Goal: Task Accomplishment & Management: Complete application form

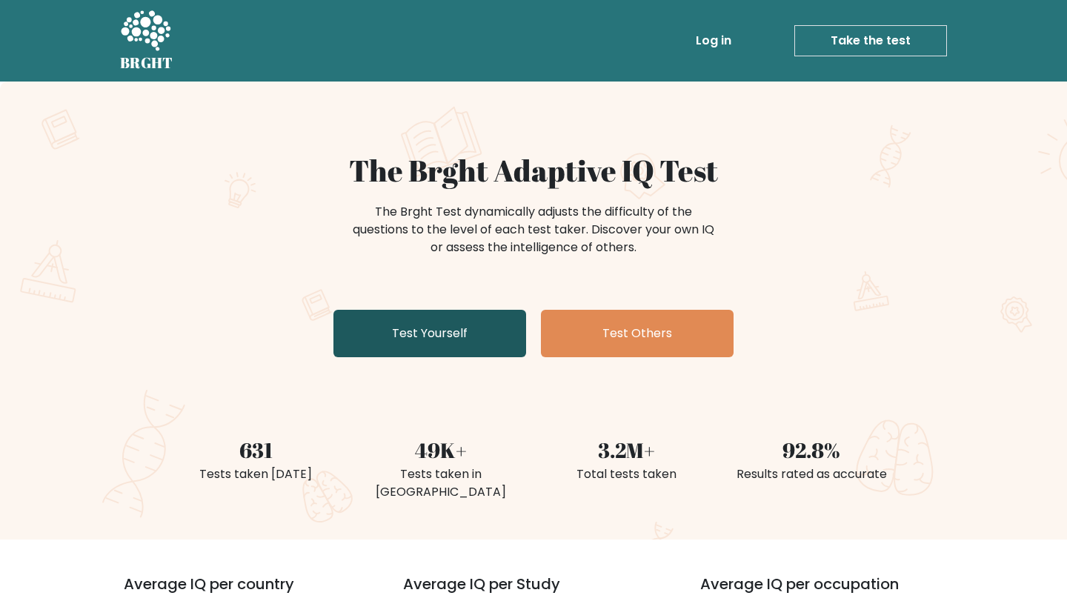
click at [471, 323] on link "Test Yourself" at bounding box center [430, 333] width 193 height 47
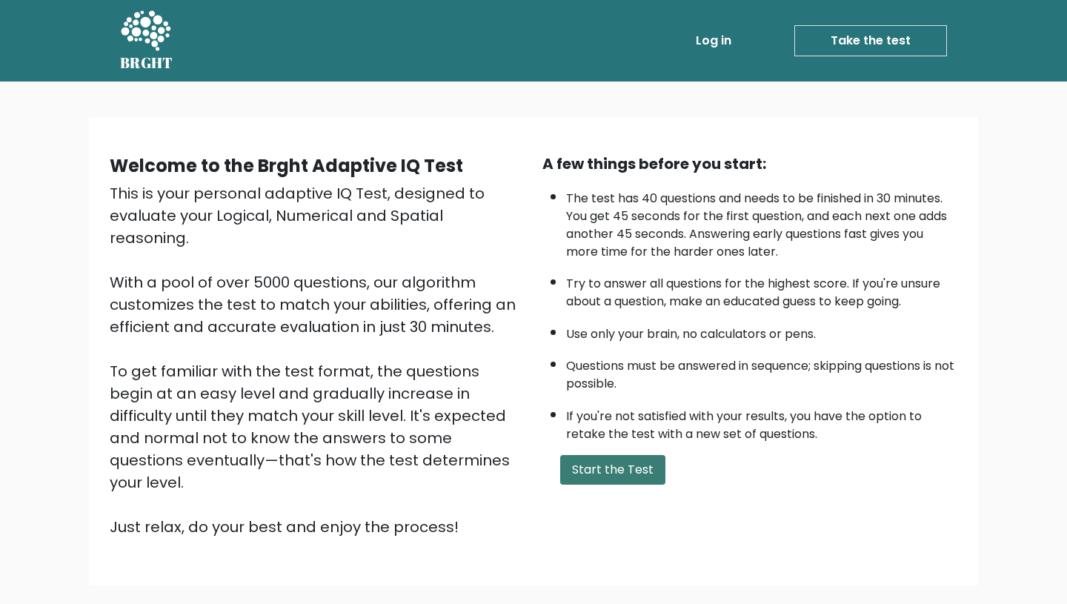
click at [564, 475] on button "Start the Test" at bounding box center [612, 470] width 105 height 30
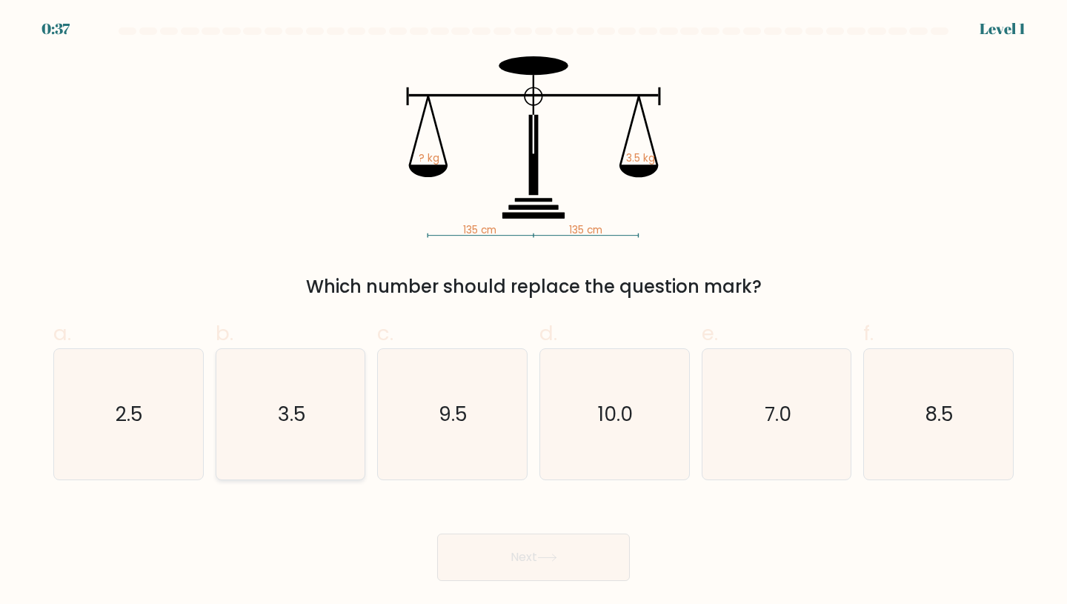
click at [333, 365] on icon "3.5" at bounding box center [290, 414] width 131 height 131
click at [534, 312] on input "b. 3.5" at bounding box center [534, 307] width 1 height 10
radio input "true"
click at [500, 550] on button "Next" at bounding box center [533, 557] width 193 height 47
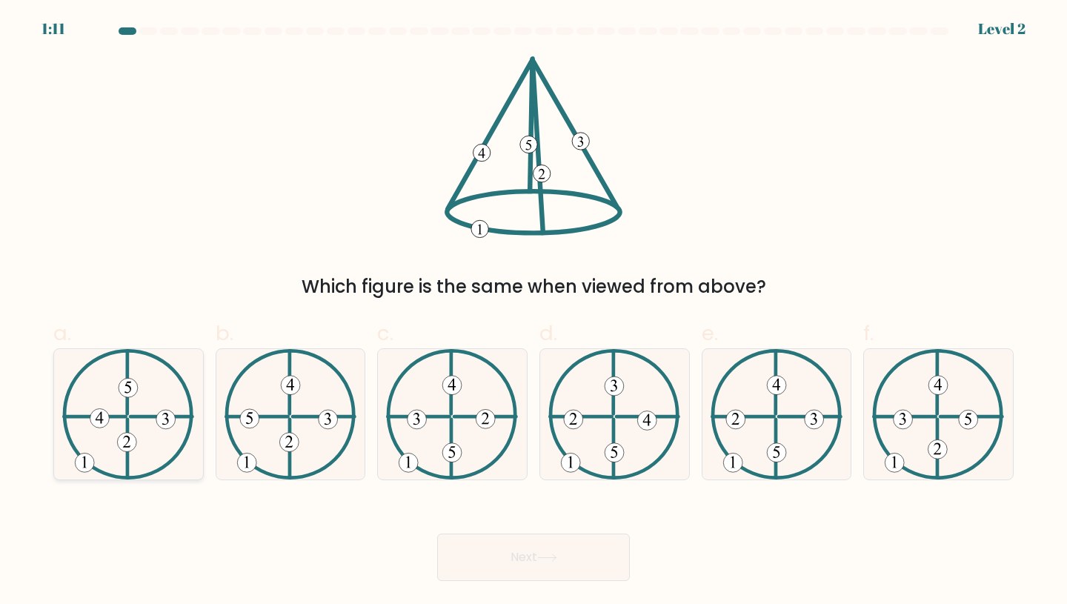
click at [99, 419] on 731 at bounding box center [99, 418] width 19 height 19
click at [534, 312] on input "a." at bounding box center [534, 307] width 1 height 10
radio input "true"
click at [612, 561] on button "Next" at bounding box center [533, 557] width 193 height 47
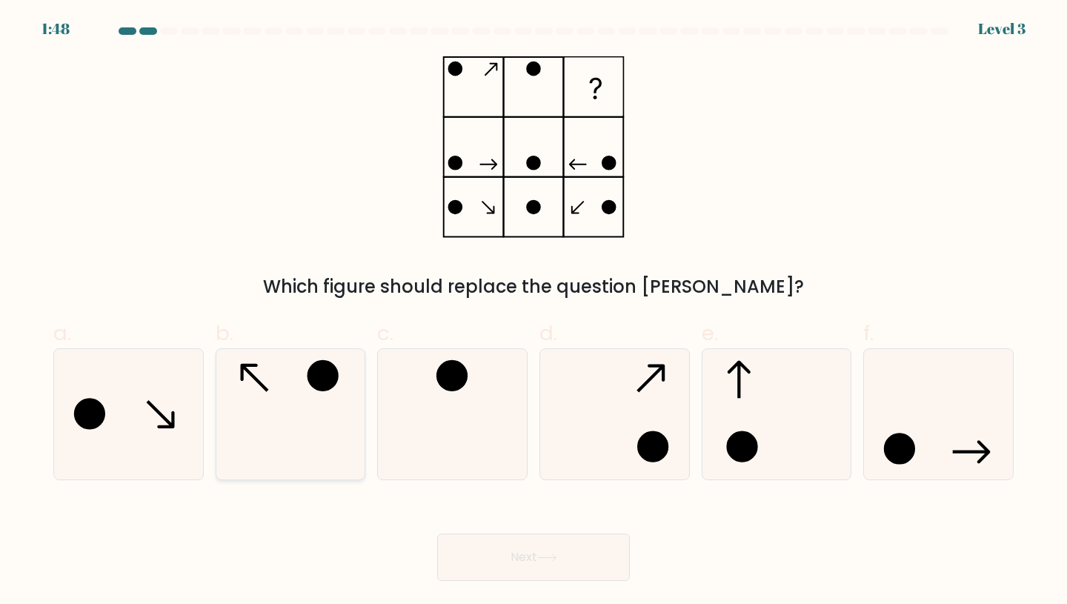
click at [296, 381] on icon at bounding box center [290, 414] width 131 height 131
click at [534, 312] on input "b." at bounding box center [534, 307] width 1 height 10
radio input "true"
click at [594, 563] on button "Next" at bounding box center [533, 557] width 193 height 47
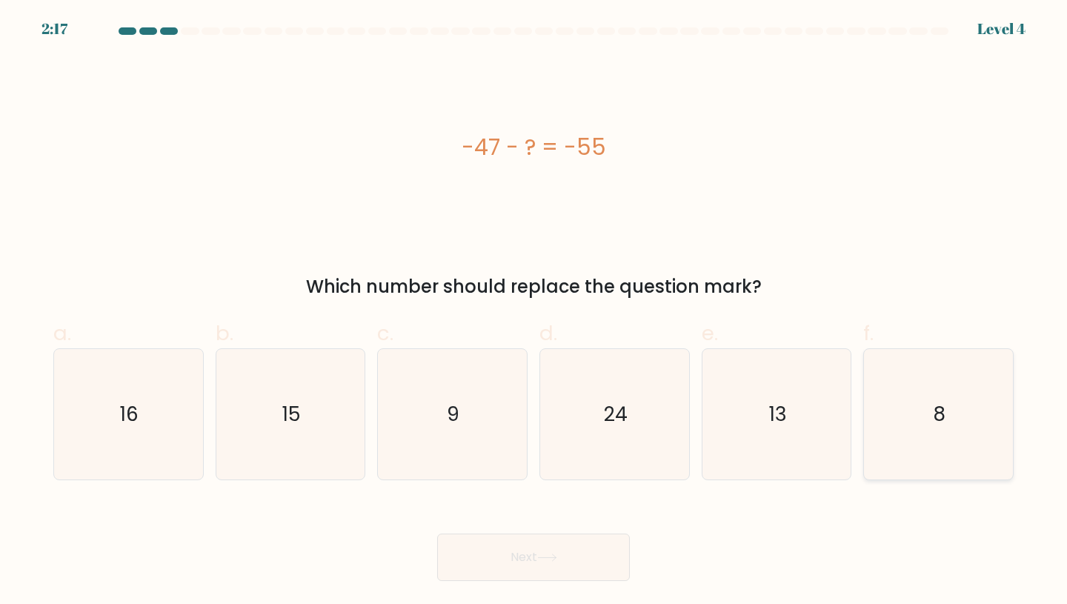
click at [890, 383] on icon "8" at bounding box center [938, 414] width 131 height 131
click at [534, 312] on input "f. 8" at bounding box center [534, 307] width 1 height 10
radio input "true"
click at [526, 558] on button "Next" at bounding box center [533, 557] width 193 height 47
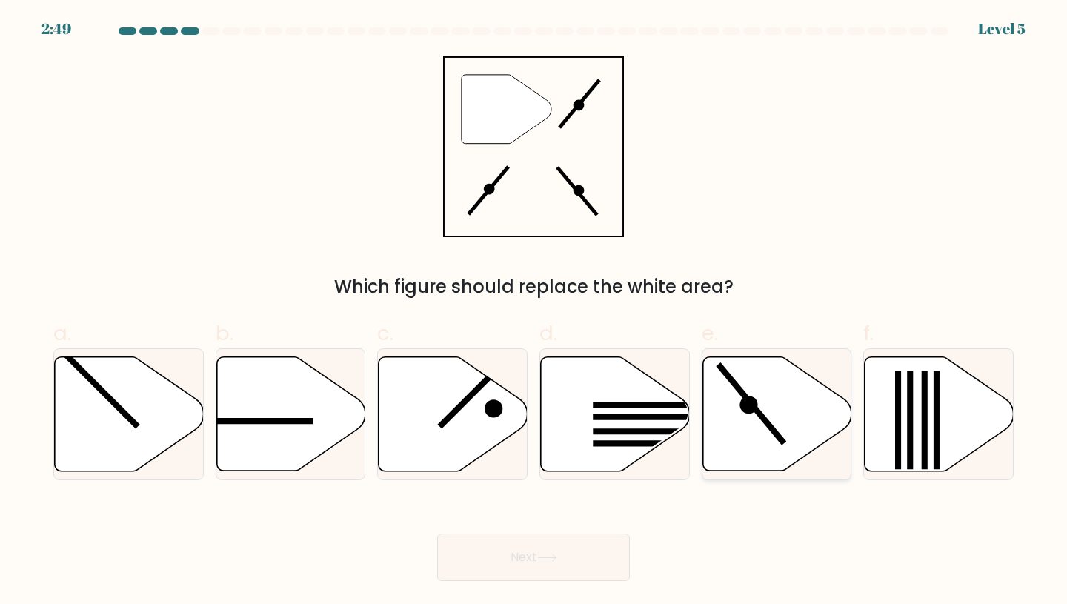
click at [763, 387] on icon at bounding box center [777, 414] width 149 height 114
click at [534, 312] on input "e." at bounding box center [534, 307] width 1 height 10
radio input "true"
click at [574, 557] on button "Next" at bounding box center [533, 557] width 193 height 47
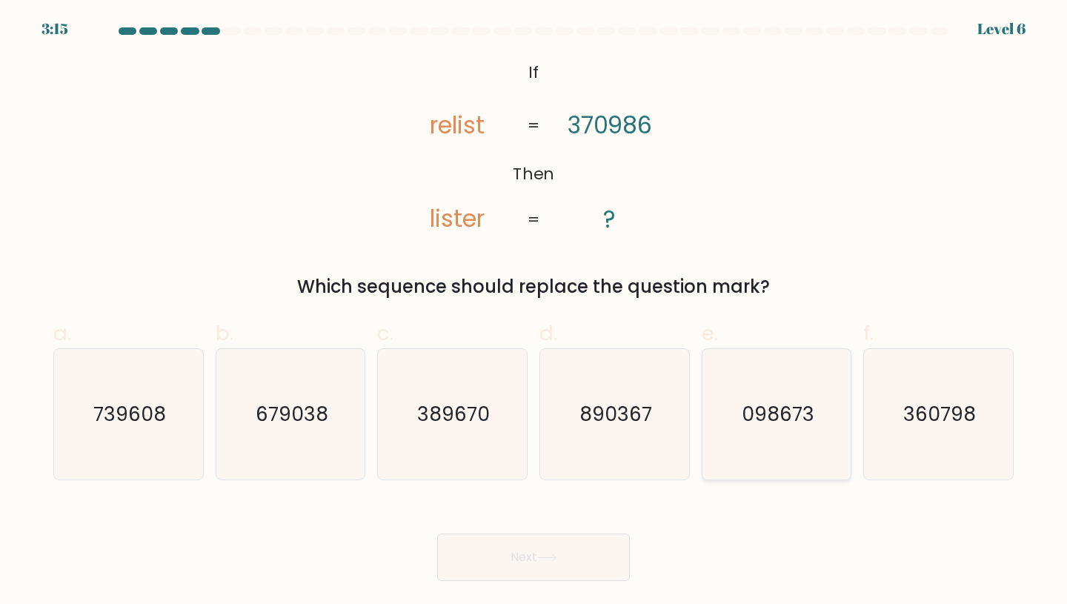
click at [797, 432] on icon "098673" at bounding box center [777, 414] width 131 height 131
click at [534, 312] on input "e. 098673" at bounding box center [534, 307] width 1 height 10
radio input "true"
click at [530, 530] on div "Next" at bounding box center [533, 539] width 978 height 83
click at [521, 553] on button "Next" at bounding box center [533, 557] width 193 height 47
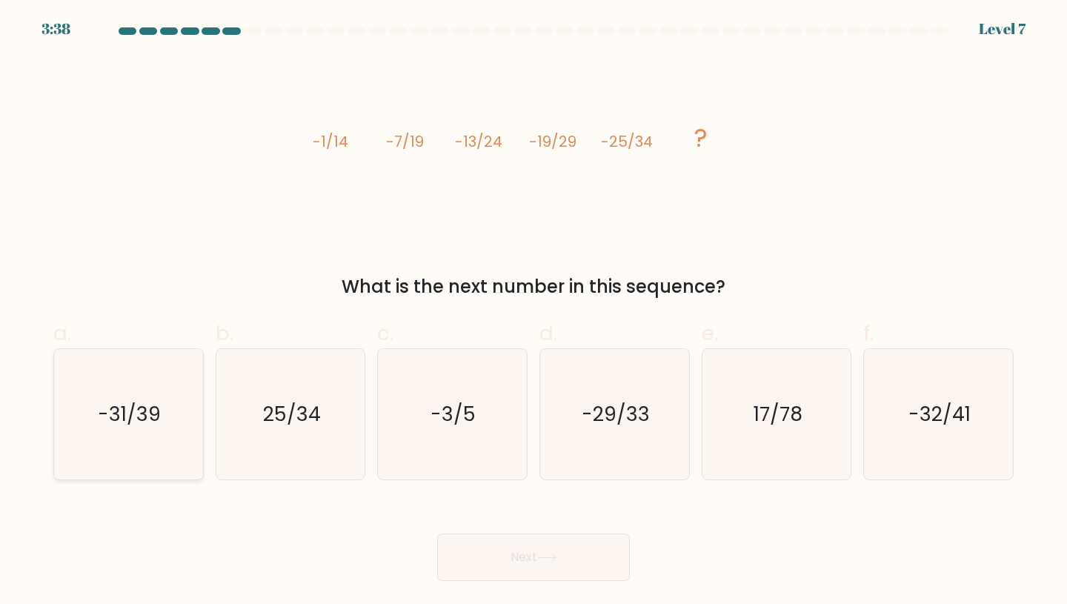
click at [127, 377] on icon "-31/39" at bounding box center [128, 414] width 131 height 131
click at [534, 312] on input "a. -31/39" at bounding box center [534, 307] width 1 height 10
radio input "true"
click at [468, 547] on button "Next" at bounding box center [533, 557] width 193 height 47
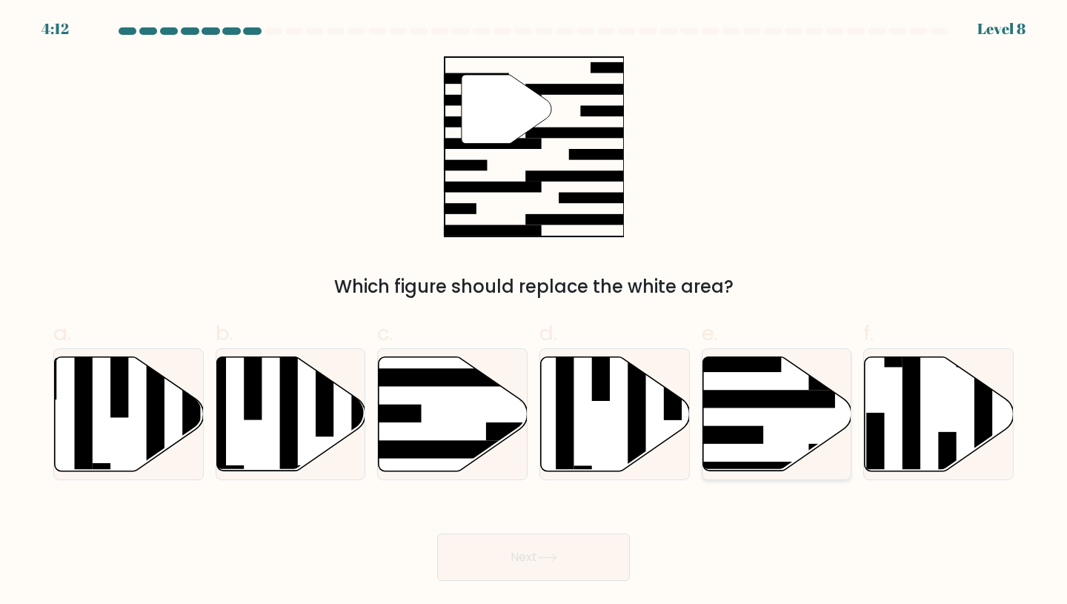
click at [783, 416] on icon at bounding box center [777, 414] width 149 height 114
click at [534, 312] on input "e." at bounding box center [534, 307] width 1 height 10
radio input "true"
click at [534, 557] on button "Next" at bounding box center [533, 557] width 193 height 47
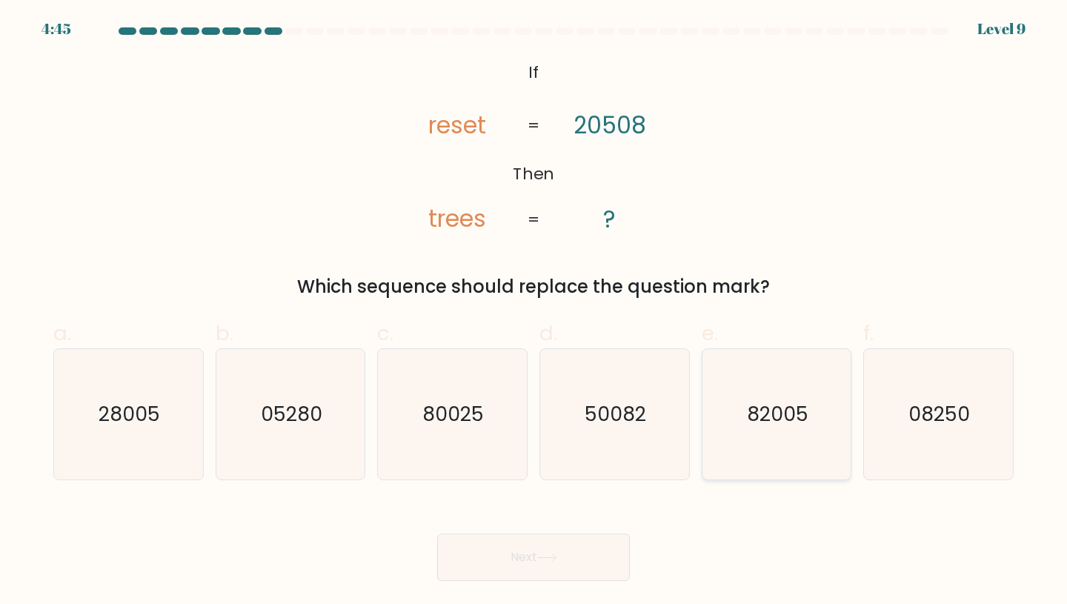
click at [758, 371] on icon "82005" at bounding box center [777, 414] width 131 height 131
click at [534, 312] on input "e. 82005" at bounding box center [534, 307] width 1 height 10
radio input "true"
click at [540, 552] on button "Next" at bounding box center [533, 557] width 193 height 47
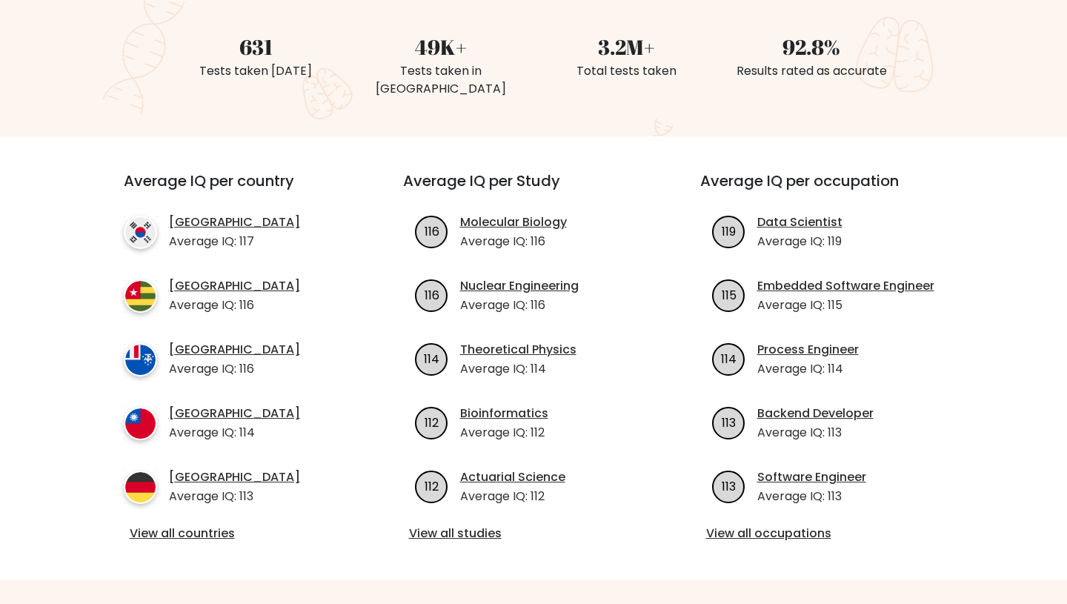
scroll to position [480, 0]
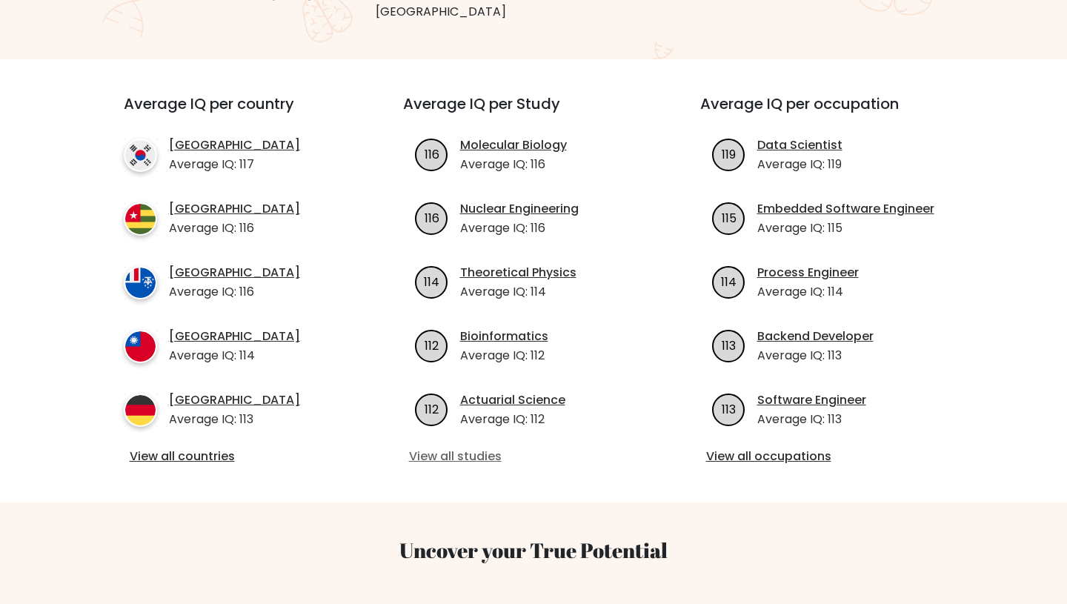
click at [462, 448] on link "View all studies" at bounding box center [534, 457] width 250 height 18
click at [222, 448] on link "View all countries" at bounding box center [237, 457] width 214 height 18
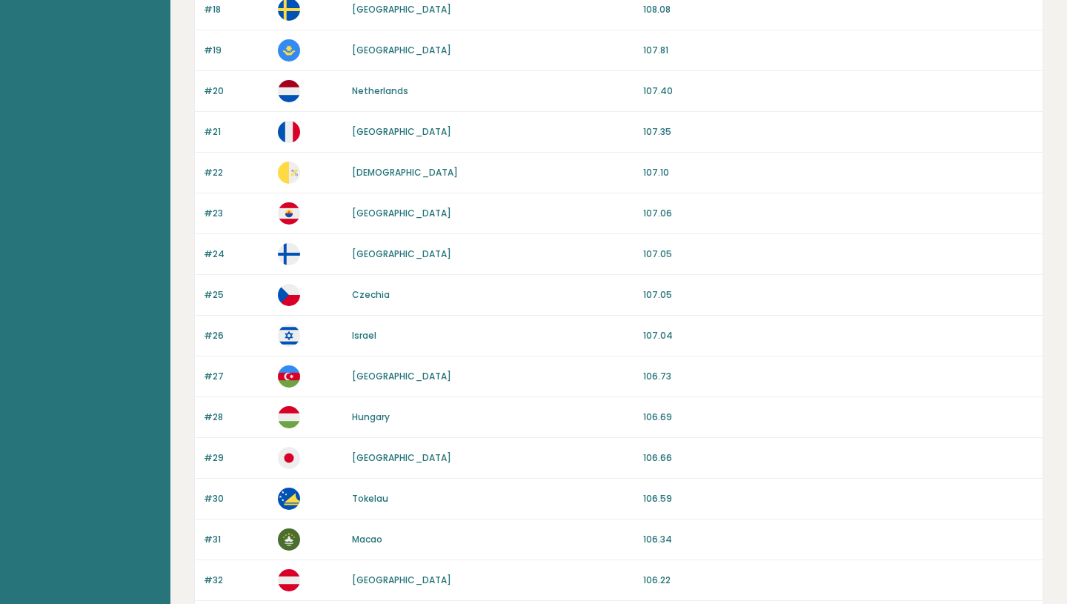
scroll to position [1321, 0]
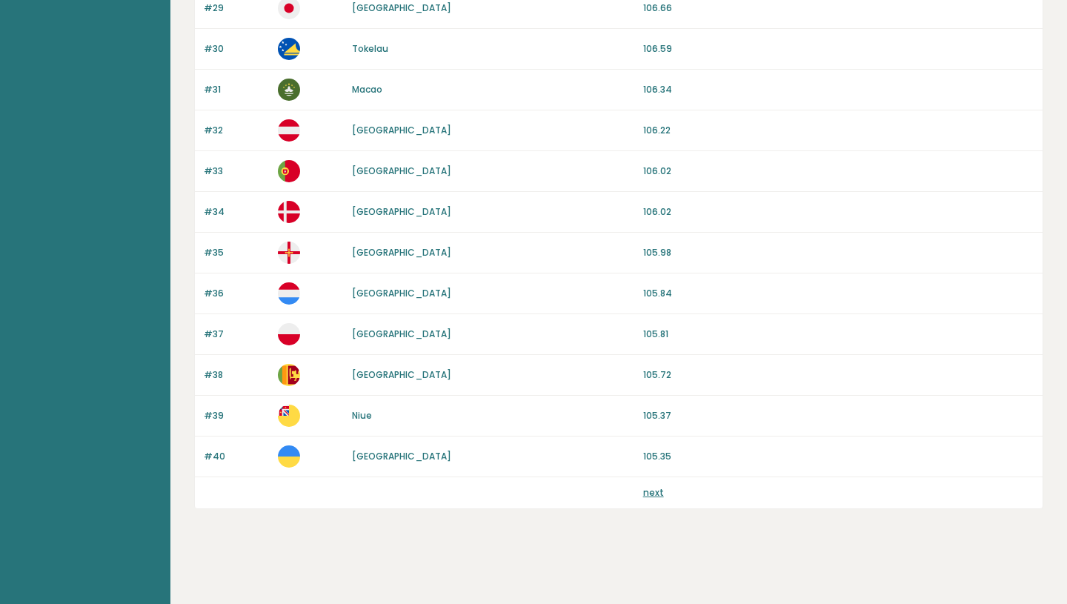
click at [654, 491] on link "next" at bounding box center [653, 492] width 21 height 13
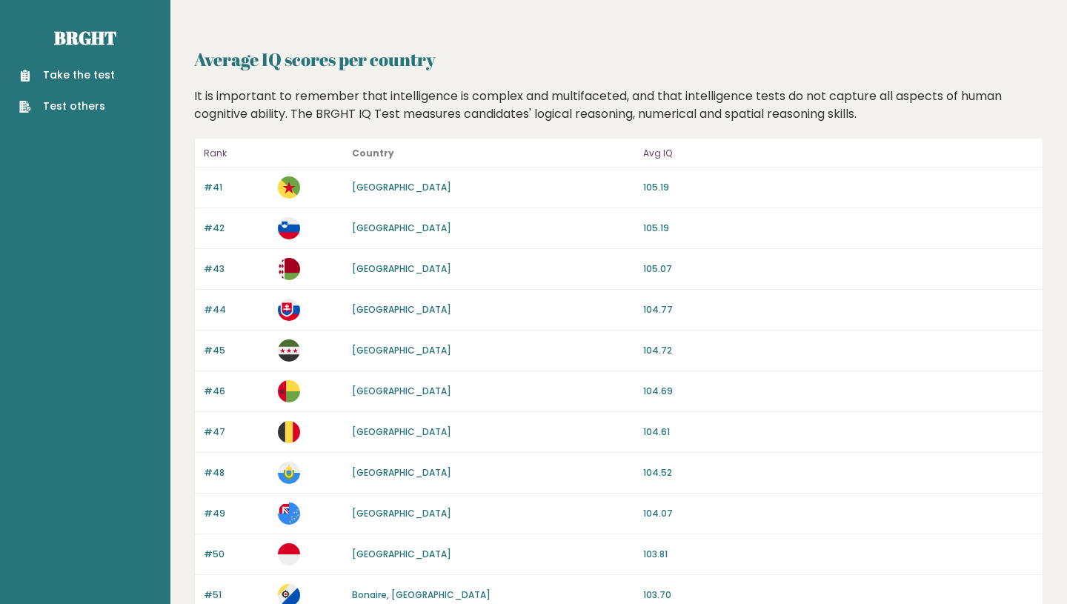
scroll to position [1321, 0]
